Goal: Task Accomplishment & Management: Manage account settings

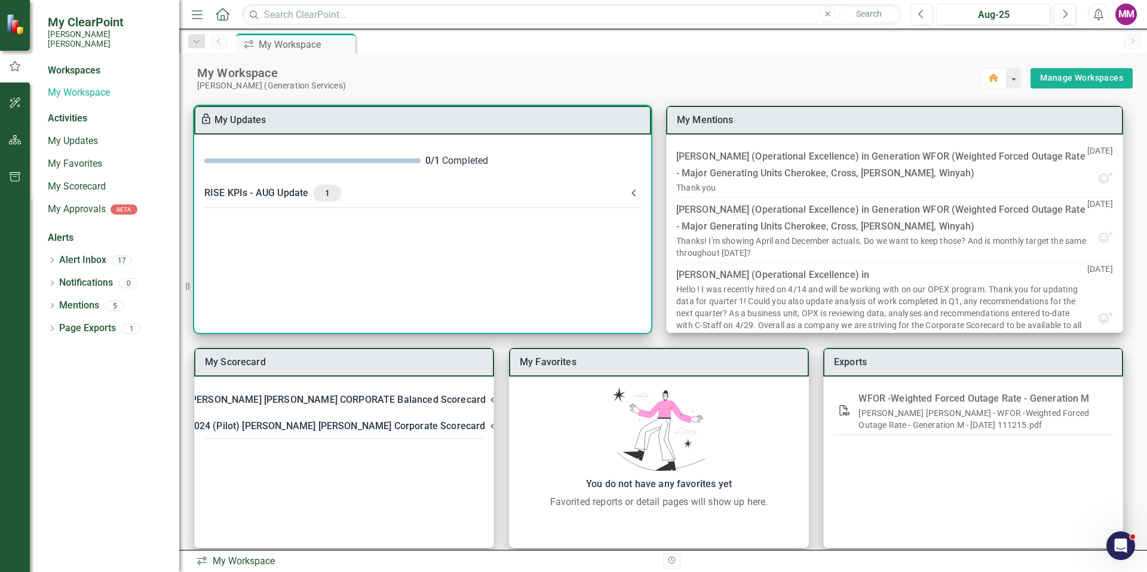
click at [633, 192] on icon at bounding box center [634, 192] width 4 height 7
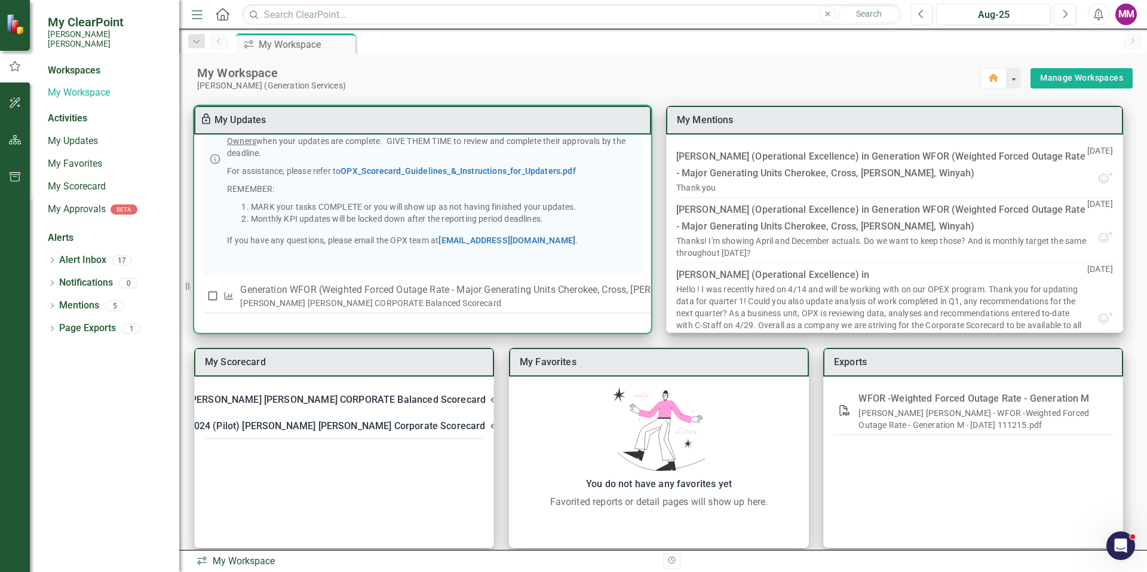
scroll to position [13, 0]
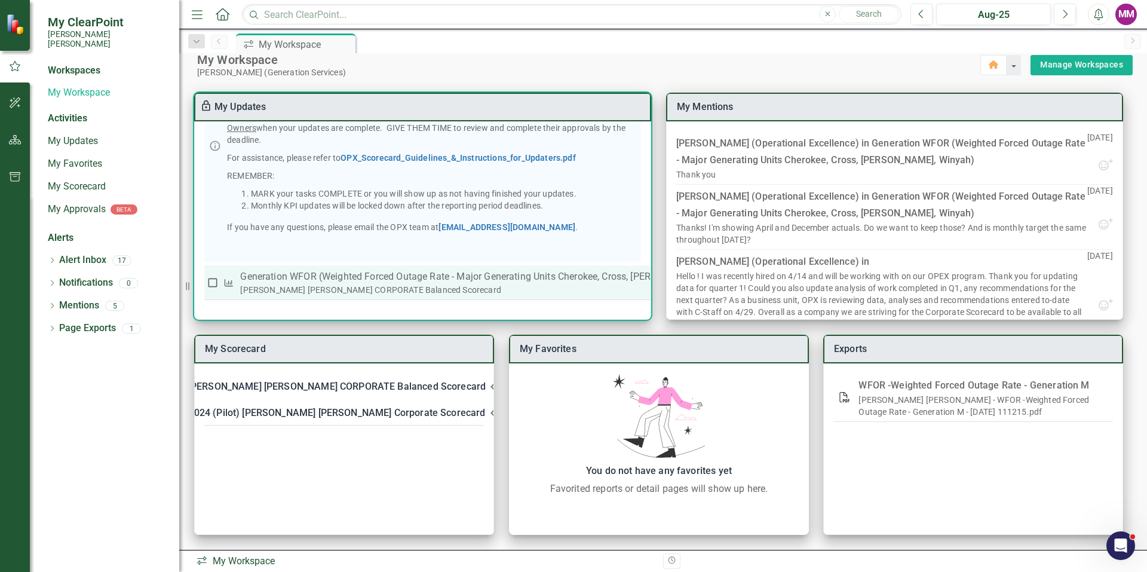
click at [300, 271] on p "Generation WFOR (Weighted Forced Outage Rate - Major Generating Units Cherokee,…" at bounding box center [491, 277] width 503 height 14
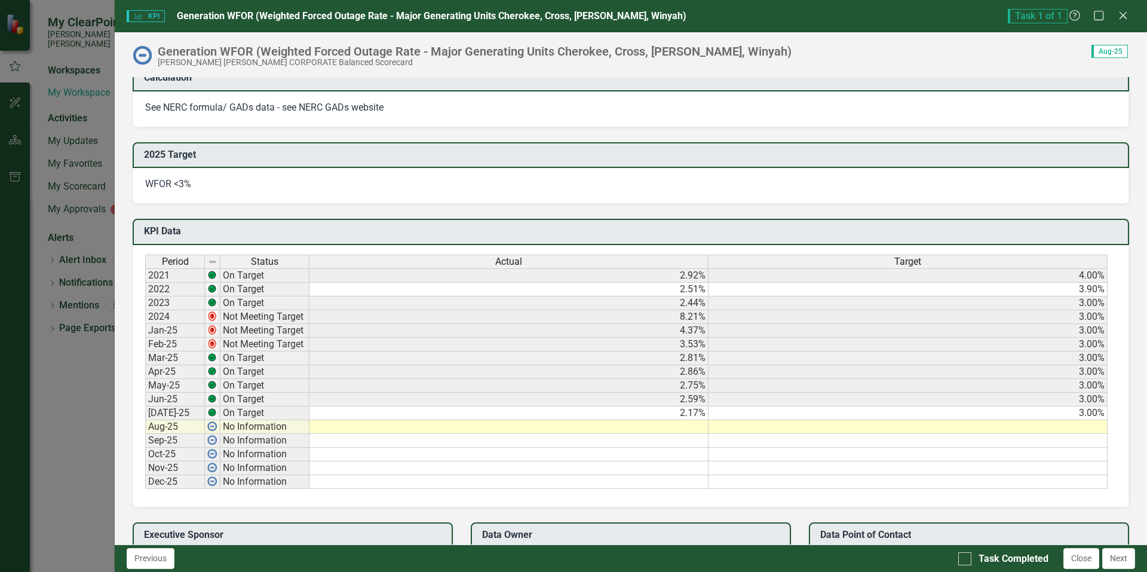
scroll to position [538, 0]
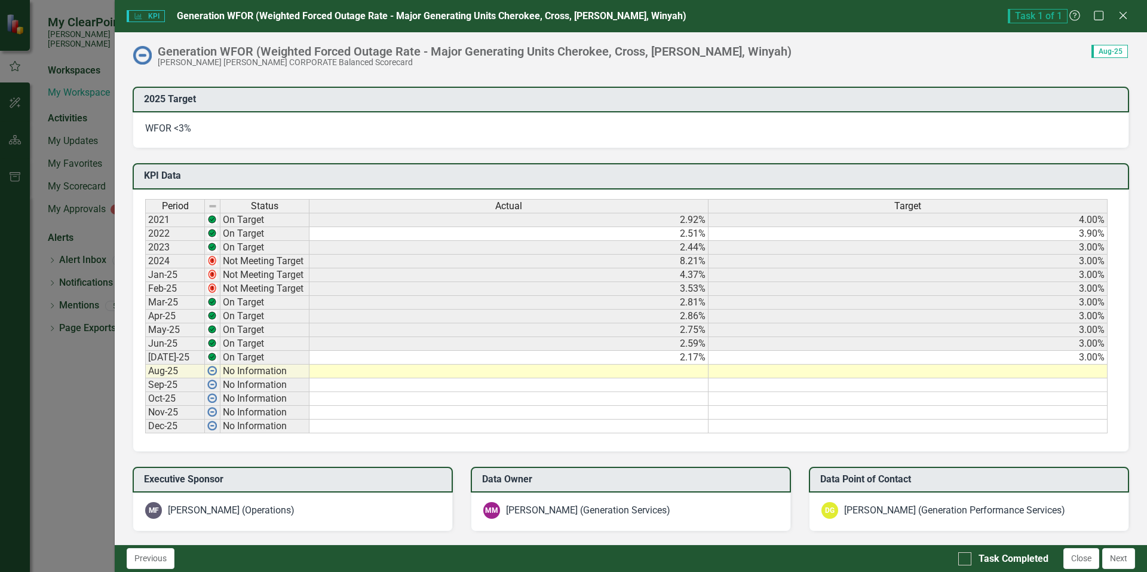
click at [691, 372] on td at bounding box center [509, 372] width 399 height 14
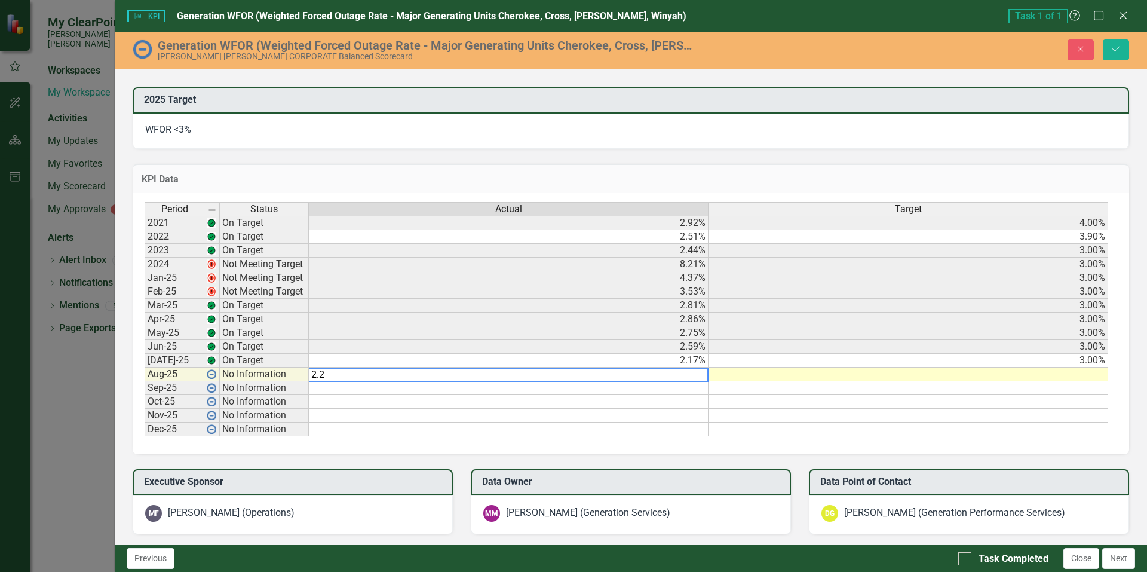
type textarea "2.22"
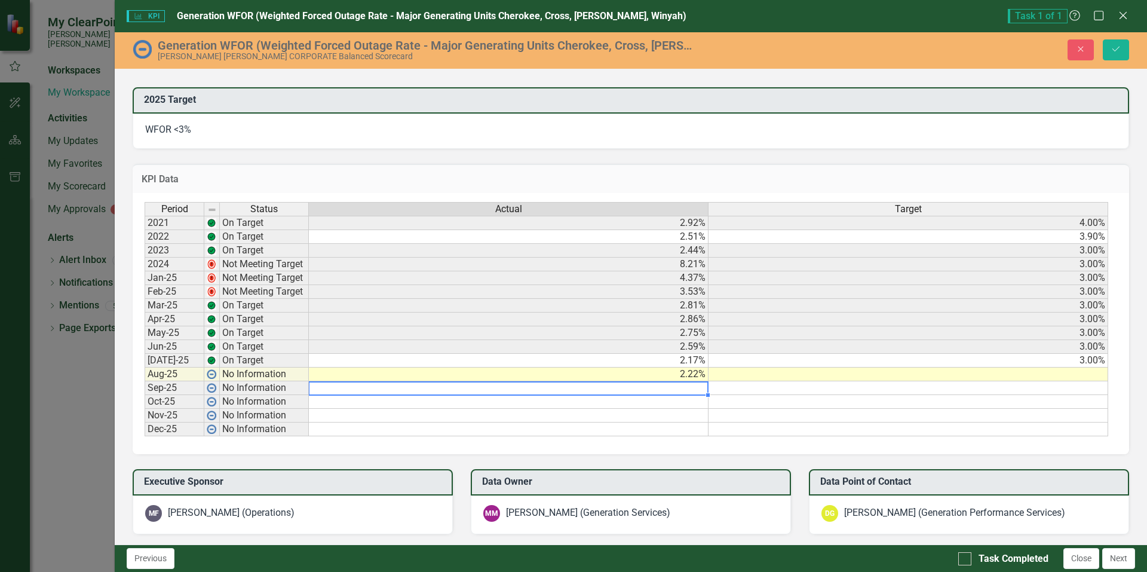
click at [932, 378] on td at bounding box center [909, 375] width 400 height 14
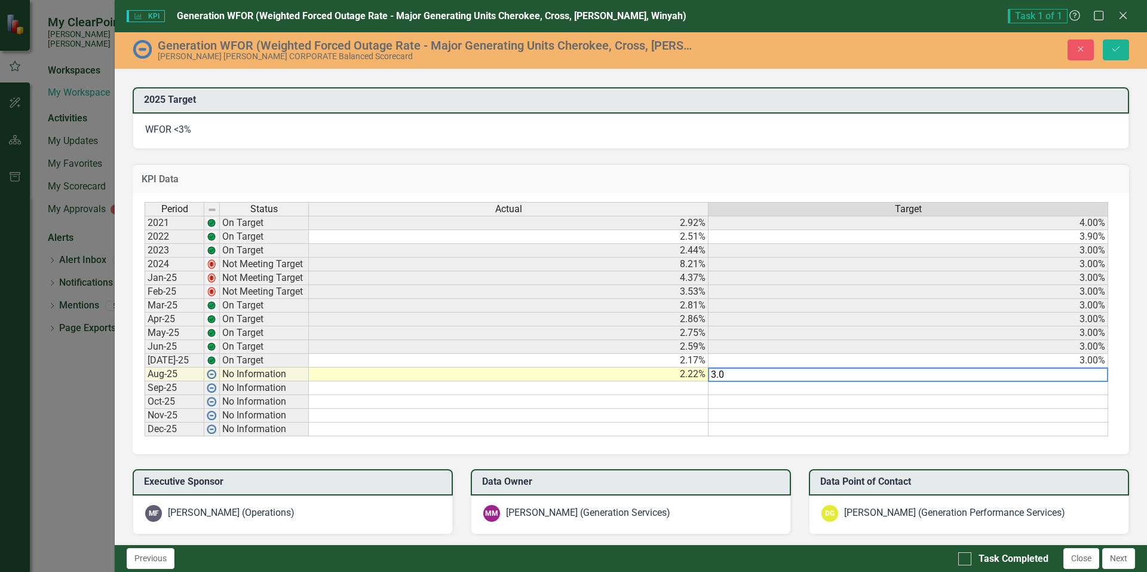
type textarea "3.00"
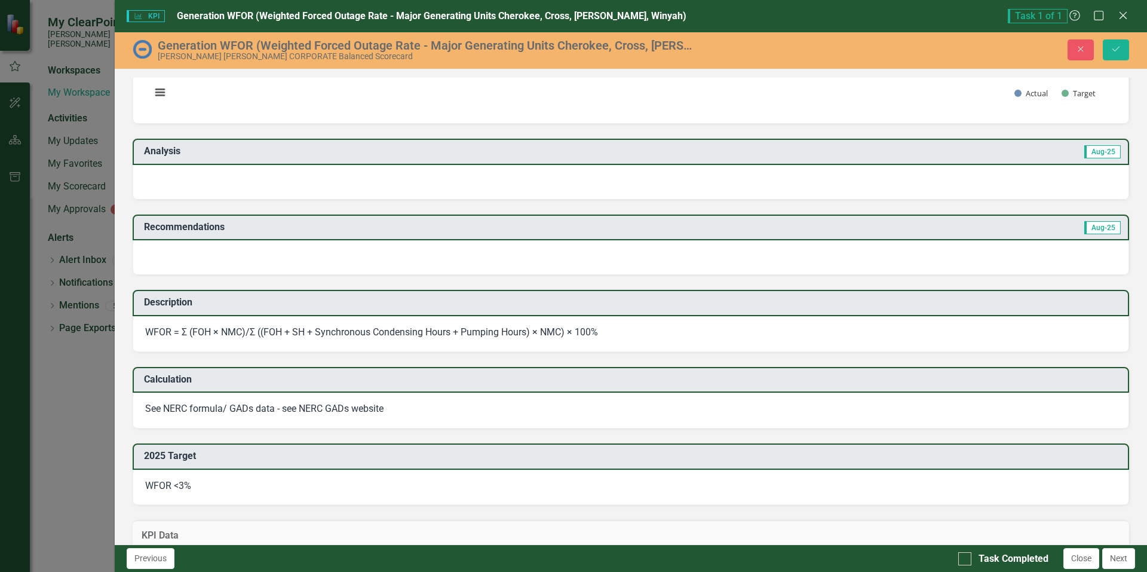
scroll to position [179, 0]
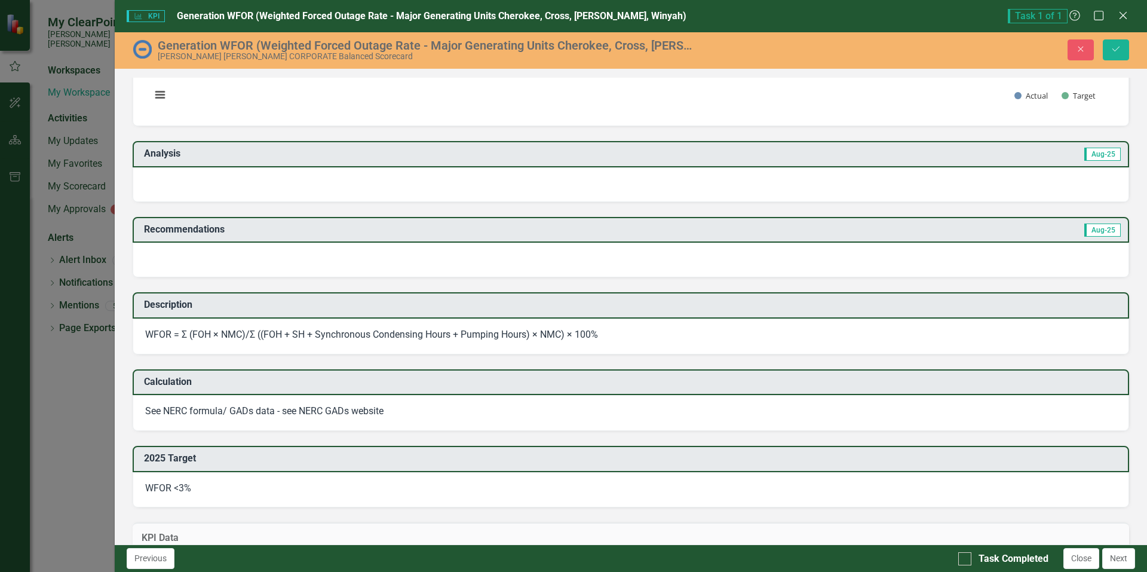
click at [284, 178] on div at bounding box center [631, 184] width 997 height 35
click at [250, 189] on div at bounding box center [631, 184] width 997 height 35
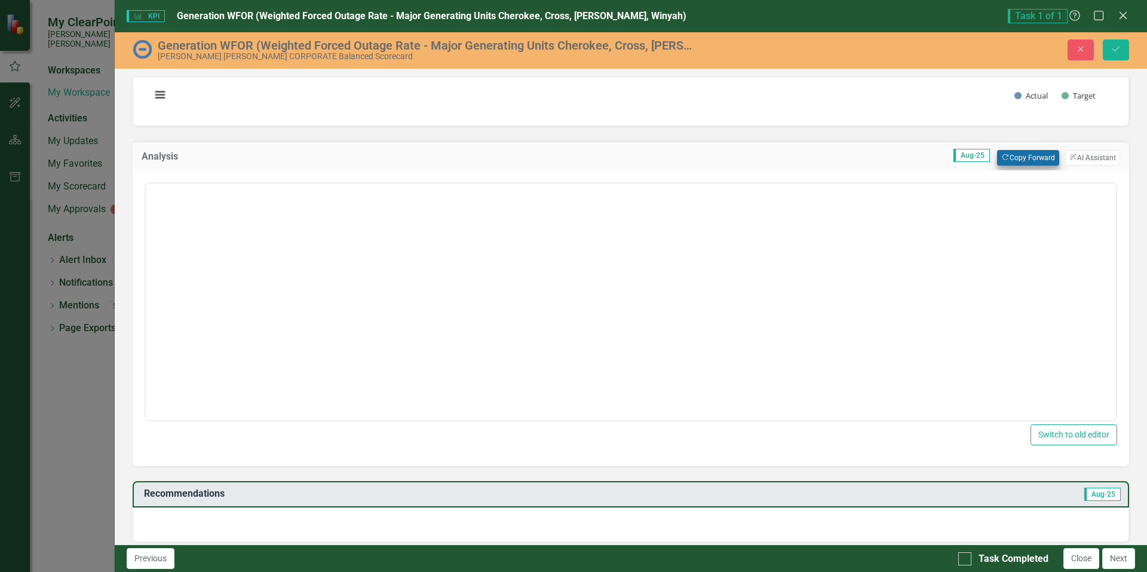
scroll to position [0, 0]
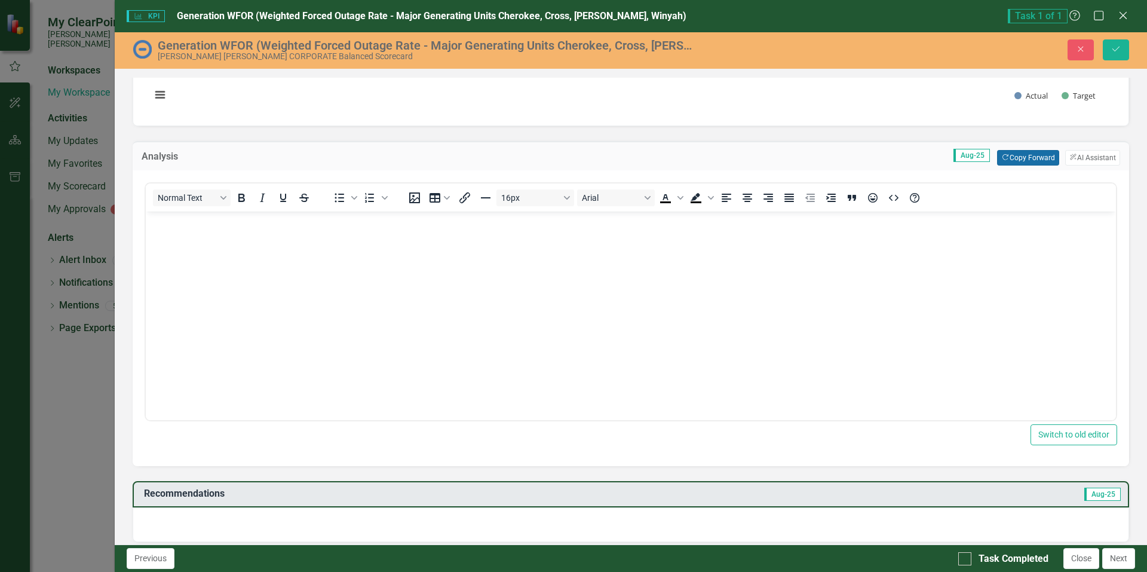
click at [1020, 158] on button "Copy Forward Copy Forward" at bounding box center [1028, 158] width 62 height 16
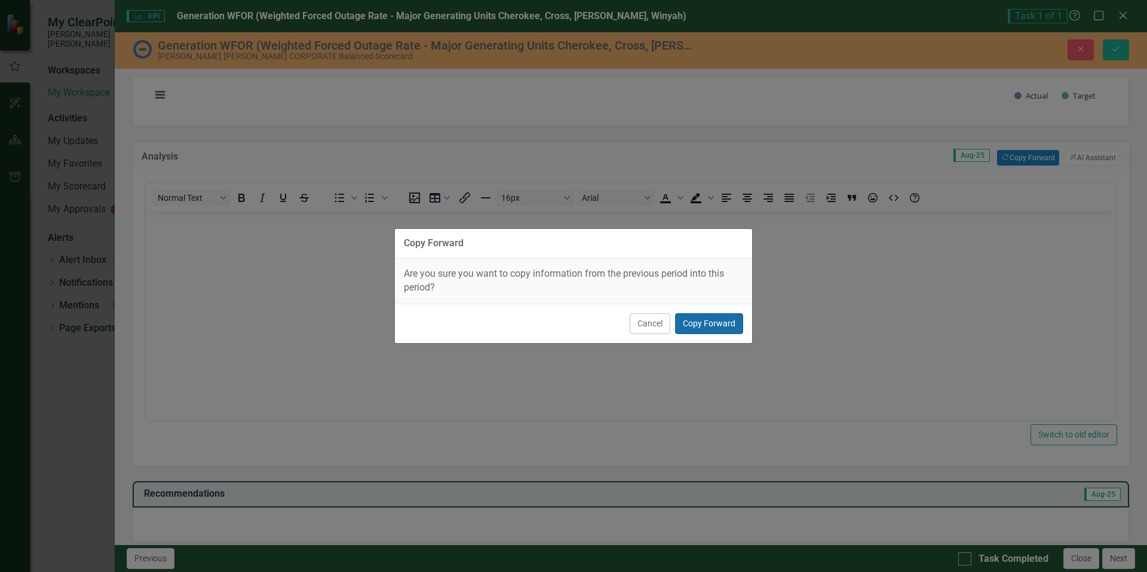
click at [702, 326] on button "Copy Forward" at bounding box center [709, 323] width 68 height 21
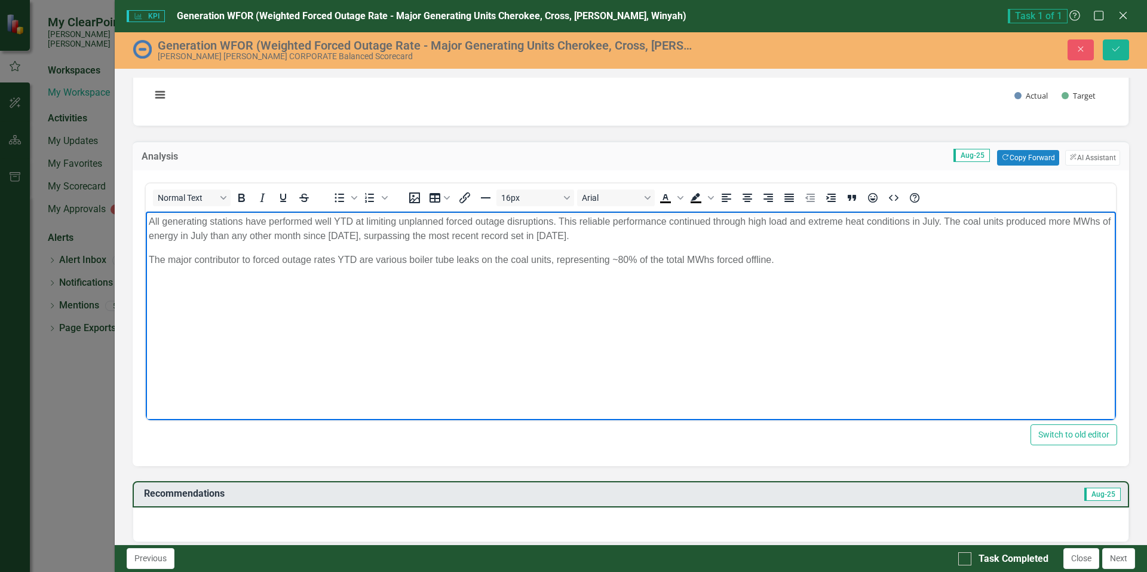
drag, startPoint x: 561, startPoint y: 221, endPoint x: 605, endPoint y: 232, distance: 46.2
click at [605, 232] on p "All generating stations have performed well YTD at limiting unplanned forced ou…" at bounding box center [631, 229] width 965 height 29
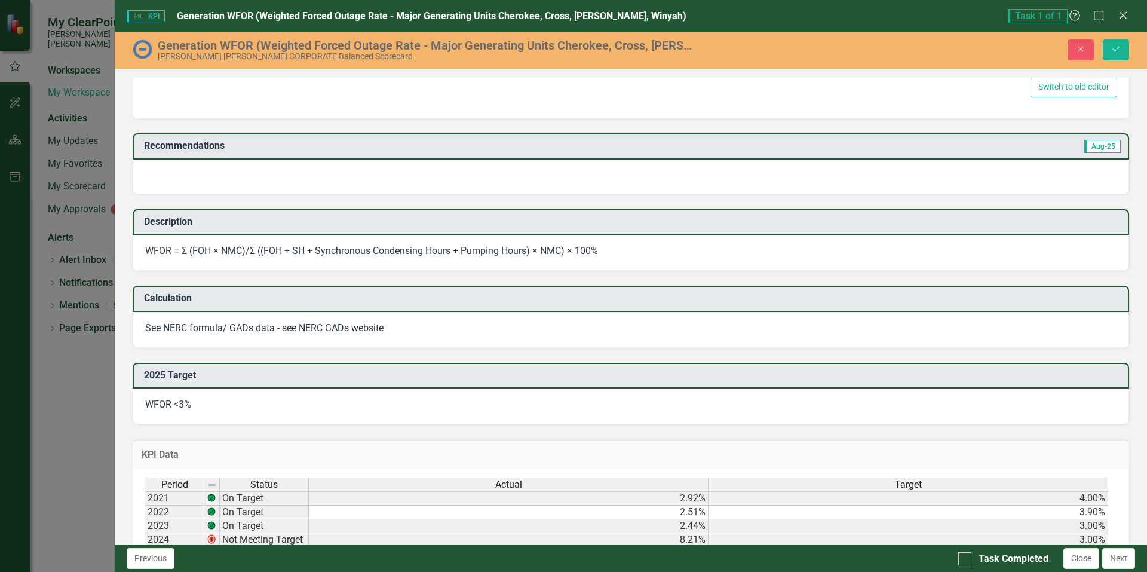
scroll to position [418, 0]
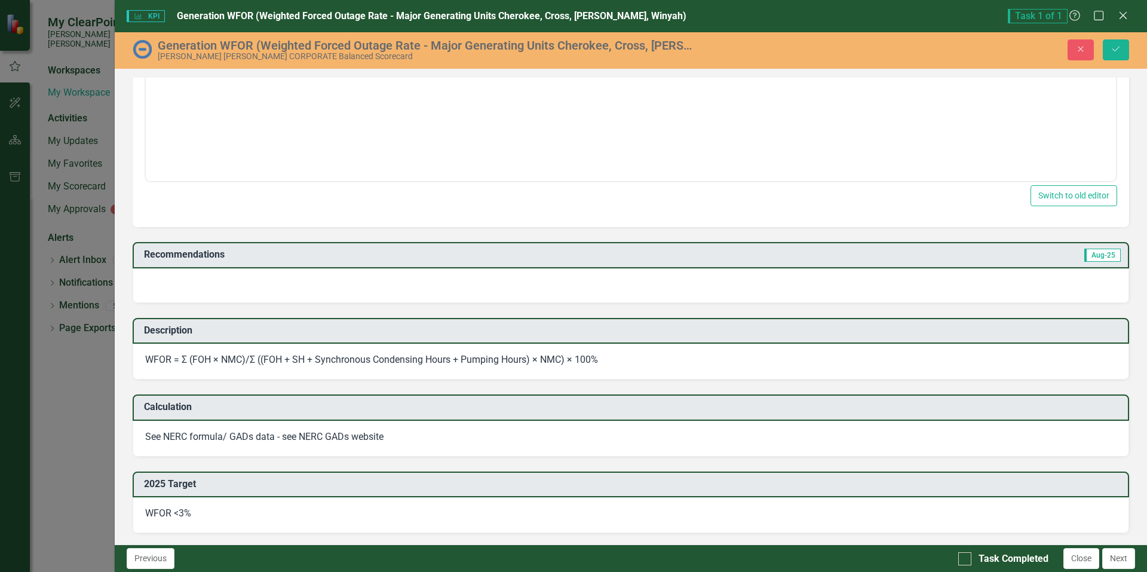
click at [476, 271] on div at bounding box center [631, 285] width 997 height 35
click at [884, 289] on div at bounding box center [631, 285] width 997 height 35
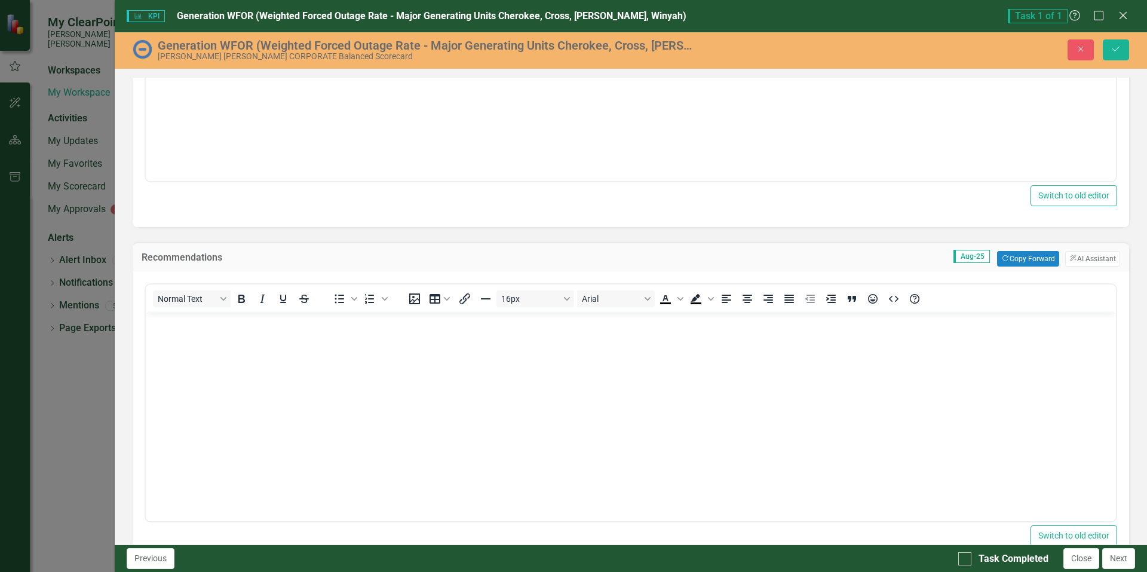
scroll to position [0, 0]
click at [1021, 257] on button "Copy Forward Copy Forward" at bounding box center [1028, 259] width 62 height 16
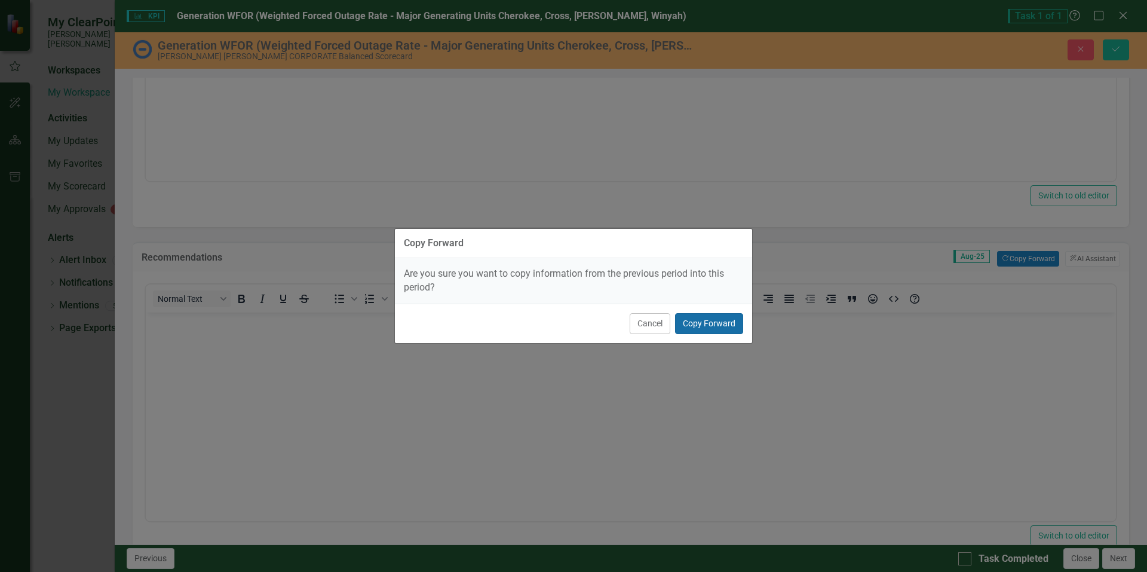
click at [703, 322] on button "Copy Forward" at bounding box center [709, 323] width 68 height 21
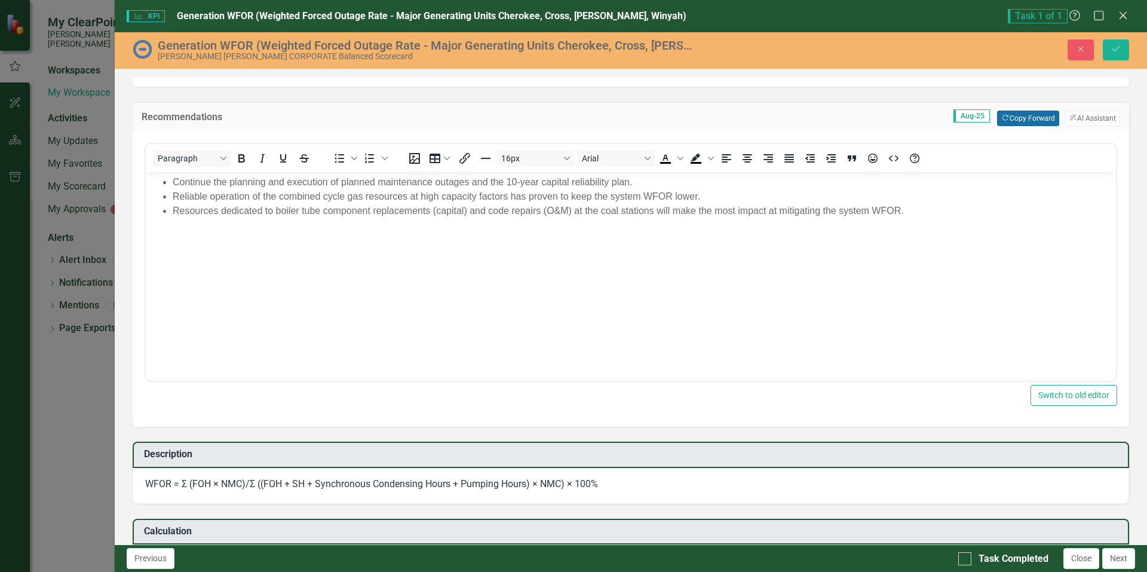
scroll to position [538, 0]
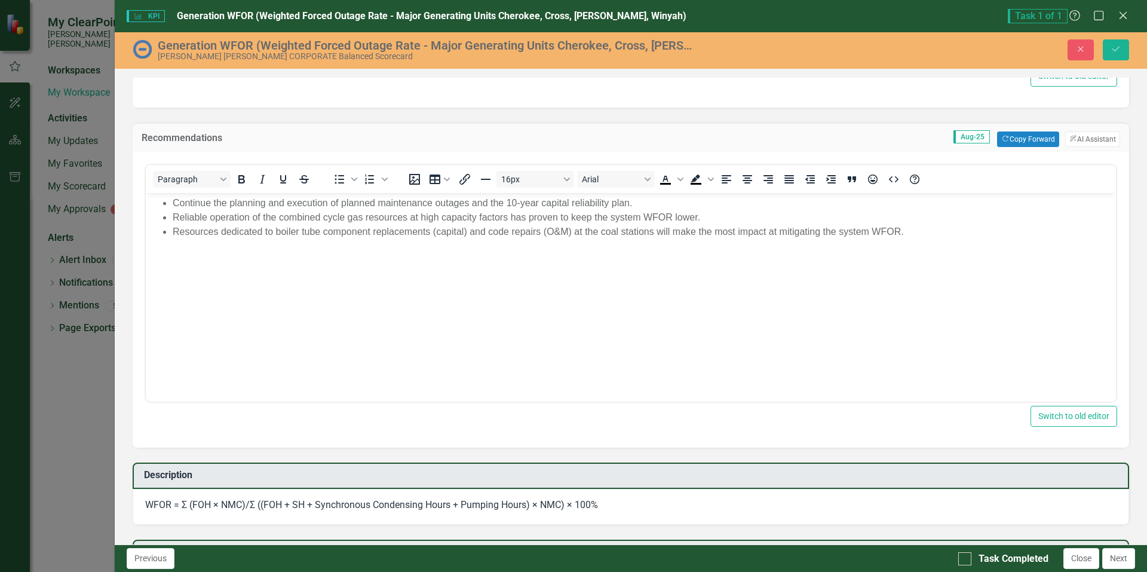
click at [305, 277] on body "Continue the planning and execution of planned maintenance outages and the 10-y…" at bounding box center [631, 282] width 970 height 179
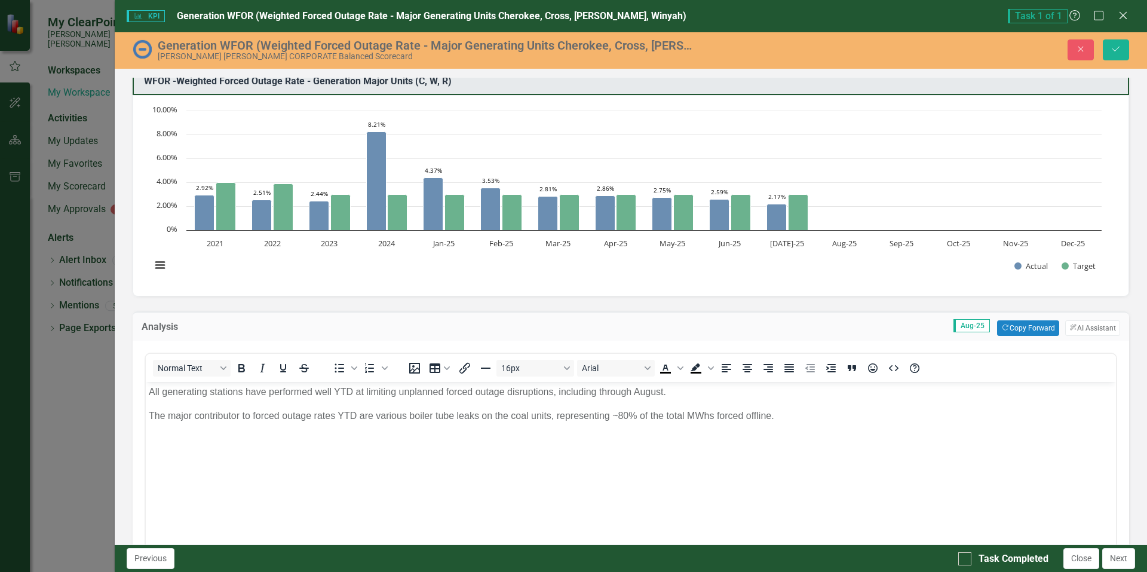
scroll to position [0, 0]
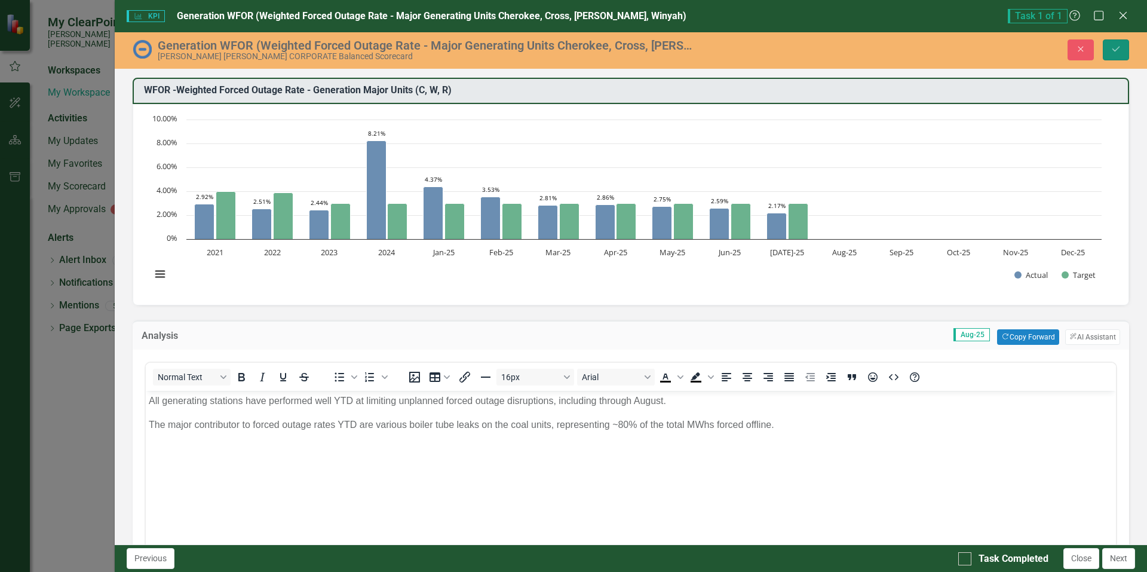
click at [1119, 52] on icon "Save" at bounding box center [1116, 49] width 11 height 8
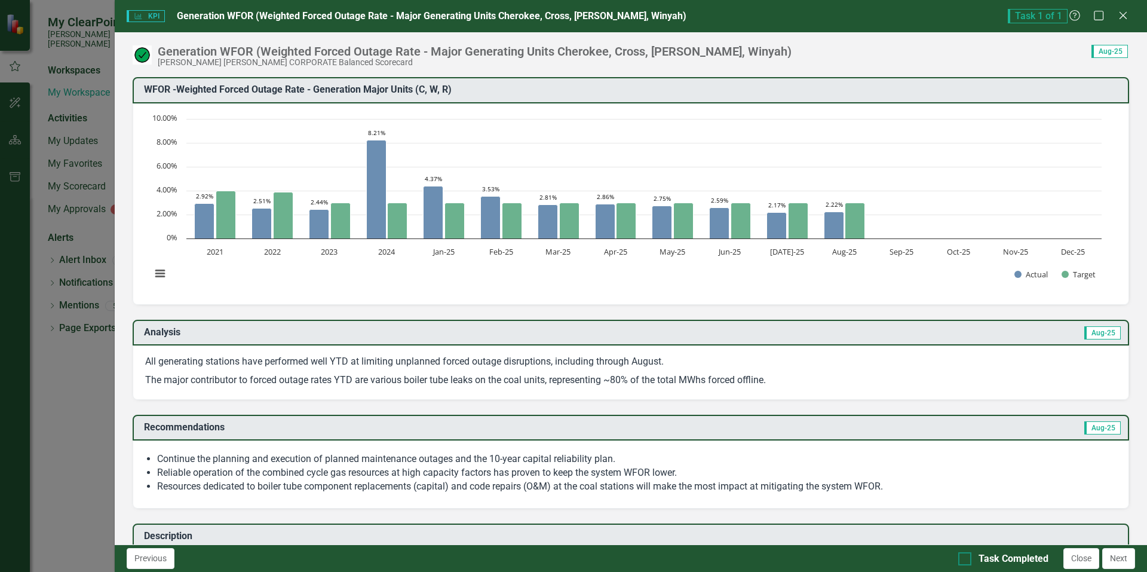
click at [963, 555] on input "Task Completed" at bounding box center [963, 556] width 8 height 8
checkbox input "true"
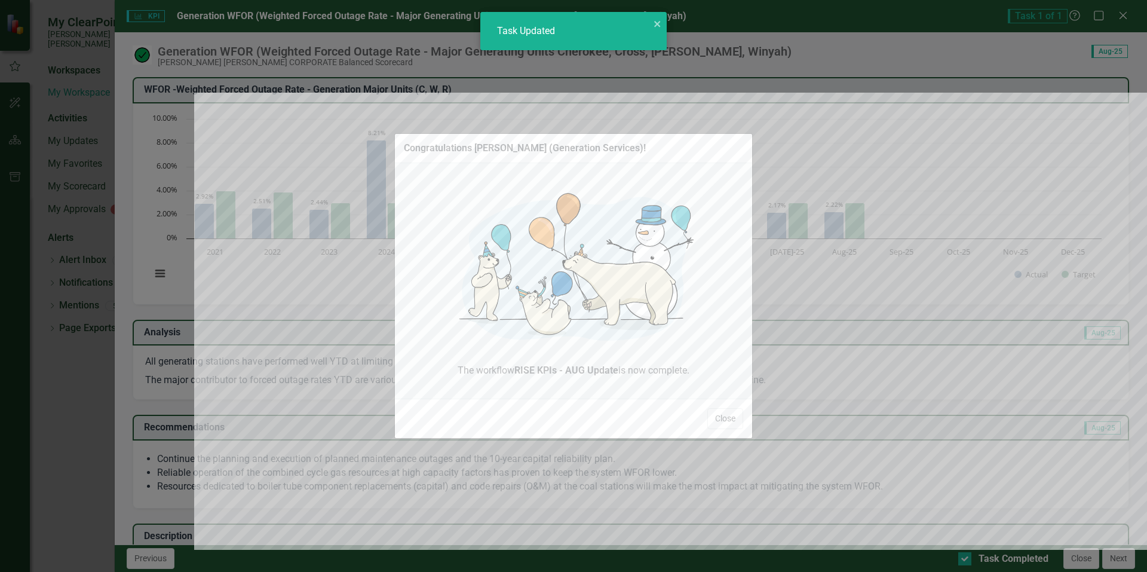
checkbox input "true"
click at [724, 418] on button "Close" at bounding box center [726, 418] width 36 height 21
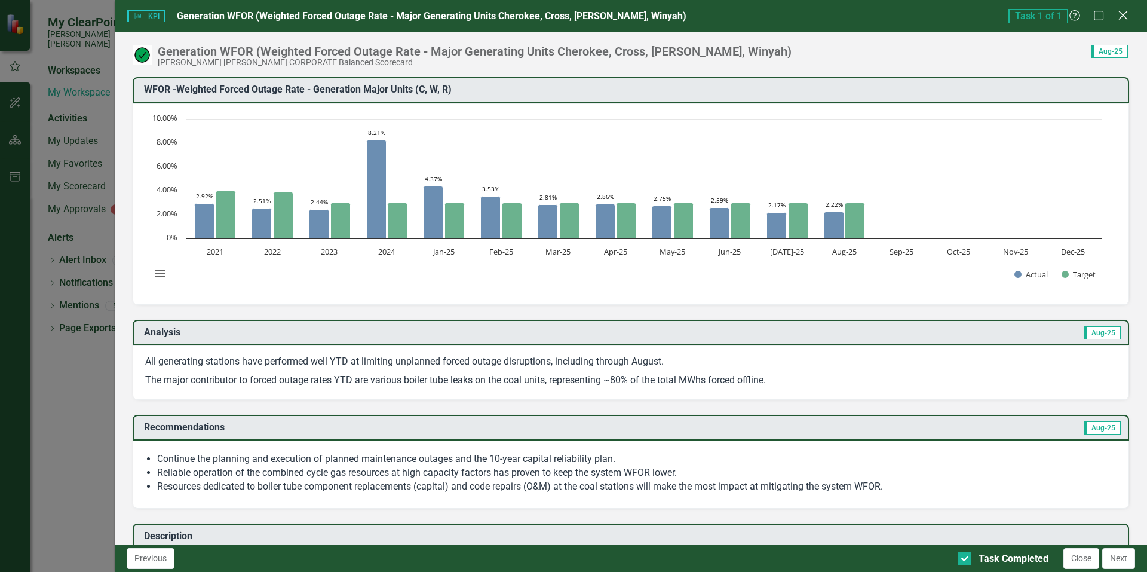
click at [1123, 16] on icon at bounding box center [1123, 15] width 9 height 9
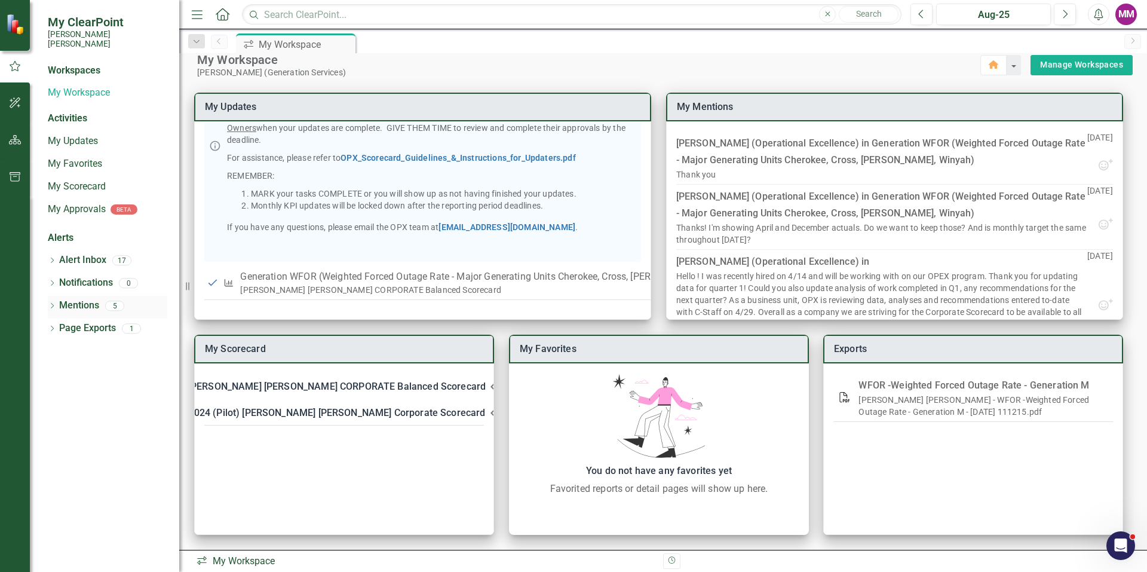
click at [50, 304] on icon "Dropdown" at bounding box center [52, 307] width 8 height 7
click at [91, 322] on div "Thank you @[PERSON_NAME] (Generation Services)" at bounding box center [111, 327] width 114 height 22
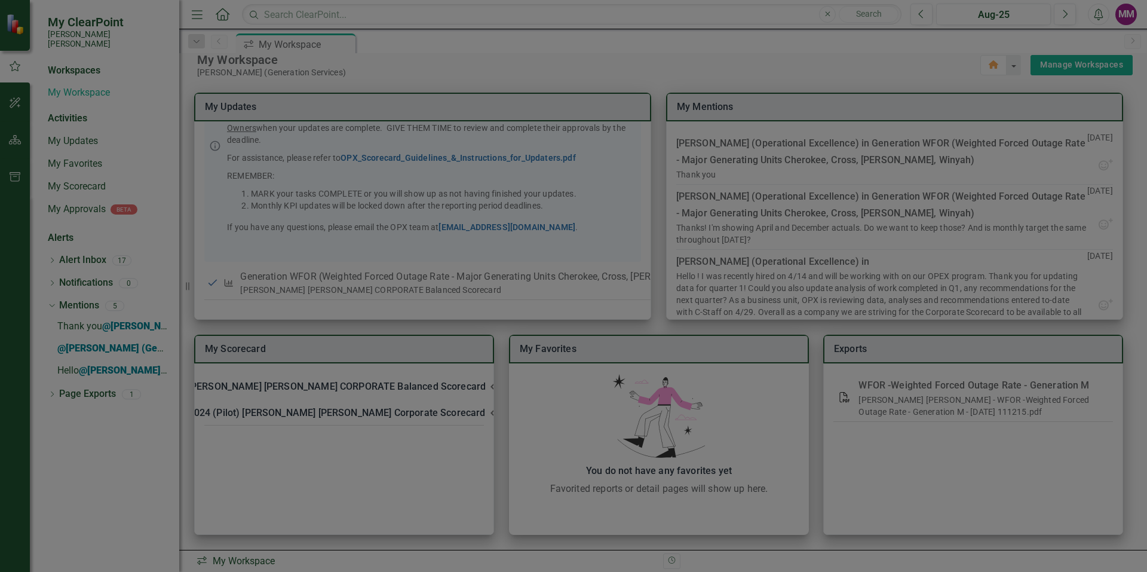
click at [1127, 16] on icon "Close" at bounding box center [1123, 14] width 15 height 11
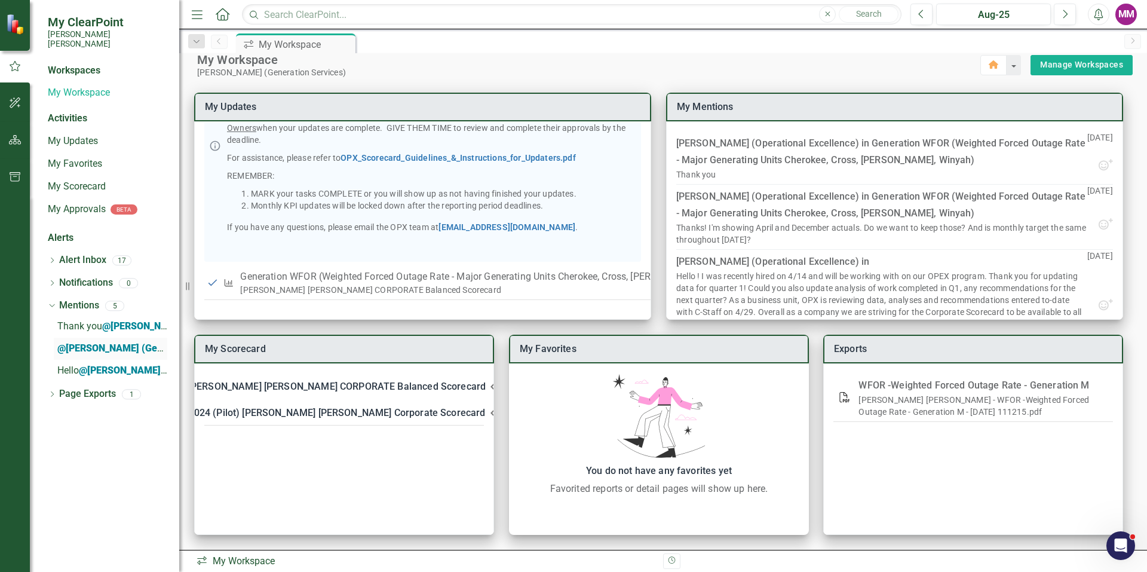
click at [69, 342] on div "@[PERSON_NAME] (Generation Services)" at bounding box center [146, 347] width 179 height 11
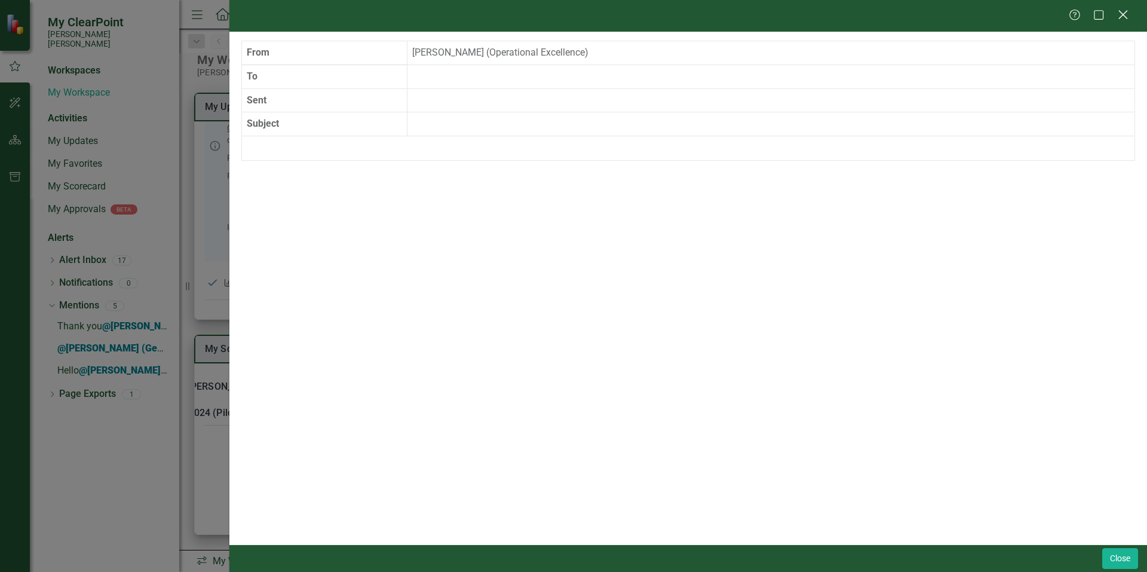
click at [1120, 13] on icon "Close" at bounding box center [1123, 14] width 15 height 11
